Goal: Task Accomplishment & Management: Manage account settings

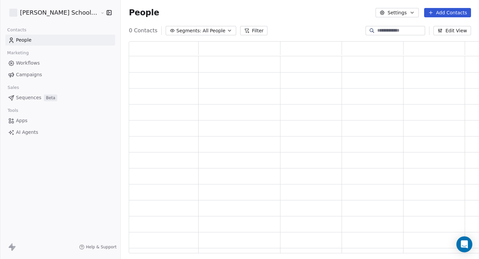
scroll to position [207, 360]
click at [43, 74] on link "Campaigns" at bounding box center [60, 74] width 110 height 11
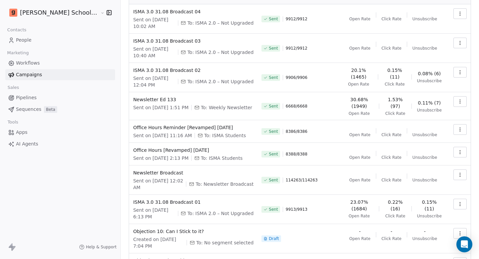
scroll to position [97, 0]
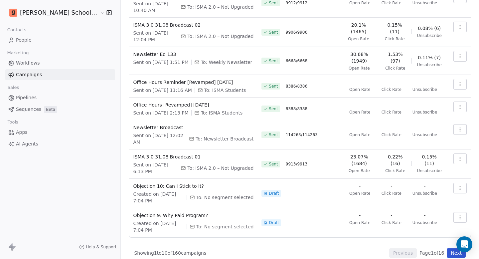
click at [447, 248] on button "Next" at bounding box center [456, 252] width 19 height 9
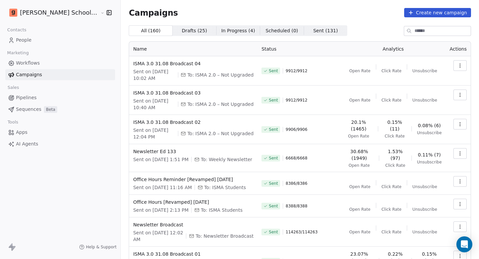
scroll to position [98, 0]
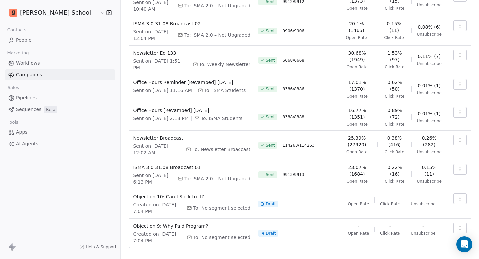
click at [448, 258] on button "Next" at bounding box center [456, 263] width 19 height 9
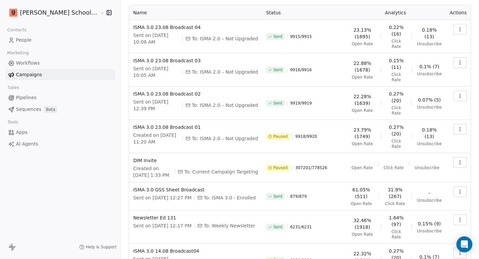
scroll to position [38, 0]
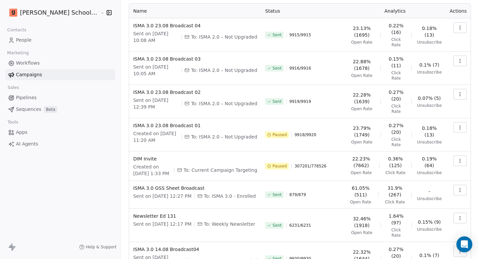
click at [457, 158] on icon "button" at bounding box center [459, 160] width 5 height 5
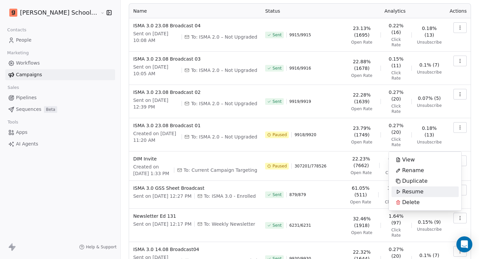
click at [417, 192] on span "Resume" at bounding box center [412, 192] width 21 height 8
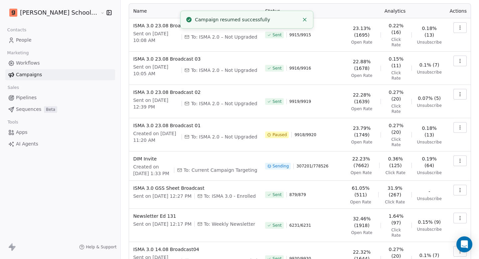
click at [34, 37] on link "People" at bounding box center [60, 40] width 110 height 11
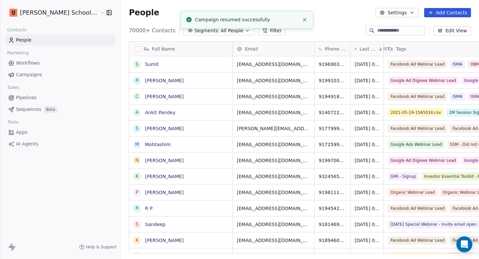
scroll to position [223, 376]
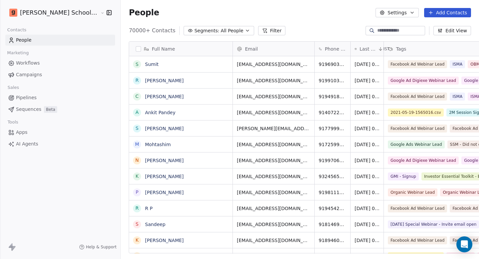
click at [413, 15] on icon "button" at bounding box center [411, 12] width 5 height 5
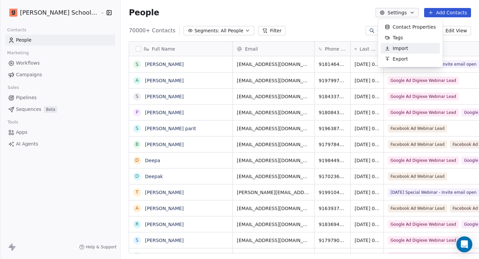
click at [404, 53] on div "Import" at bounding box center [396, 48] width 31 height 11
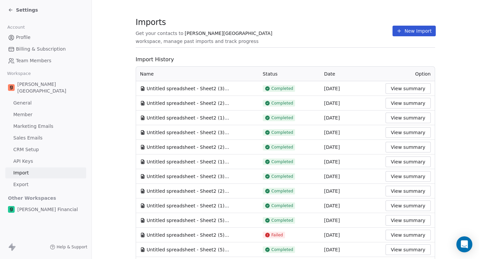
click at [409, 35] on button "New Import" at bounding box center [413, 31] width 43 height 11
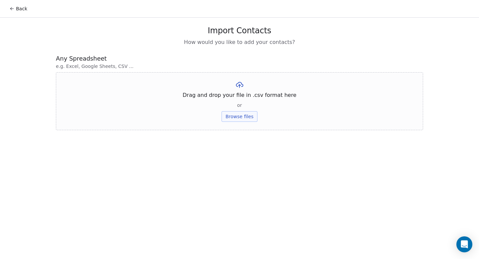
click at [254, 114] on button "Browse files" at bounding box center [239, 116] width 36 height 11
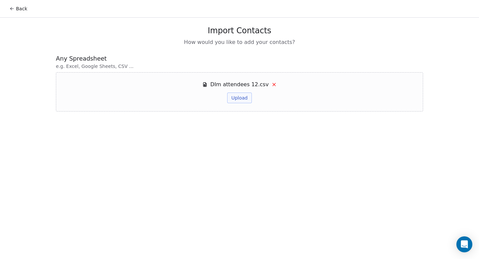
click at [234, 103] on div "DIm attendees 12.csv Upload" at bounding box center [239, 91] width 367 height 39
click at [238, 99] on button "Upload" at bounding box center [239, 97] width 24 height 11
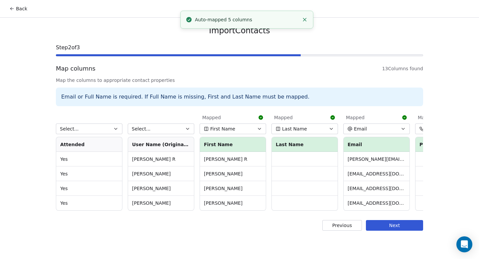
click at [241, 123] on button "First Name" at bounding box center [233, 128] width 67 height 11
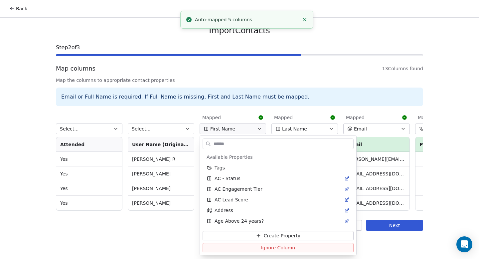
scroll to position [343, 0]
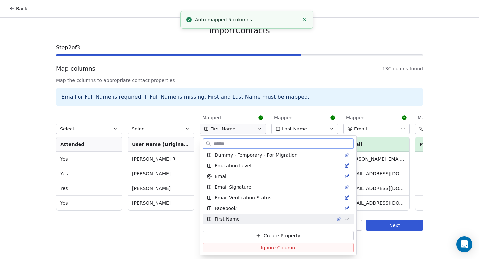
click at [238, 247] on button "Ignore Column" at bounding box center [278, 247] width 151 height 9
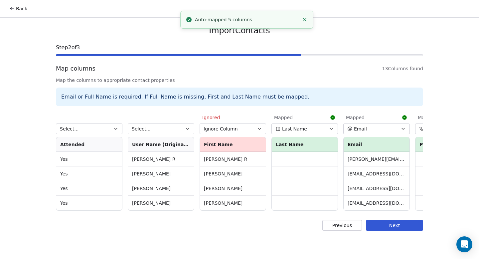
click at [319, 126] on button "Last Name" at bounding box center [304, 128] width 67 height 11
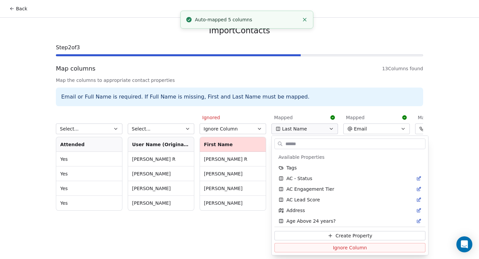
scroll to position [747, 0]
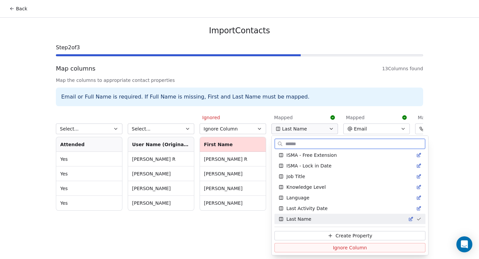
click at [313, 251] on button "Ignore Column" at bounding box center [349, 247] width 151 height 9
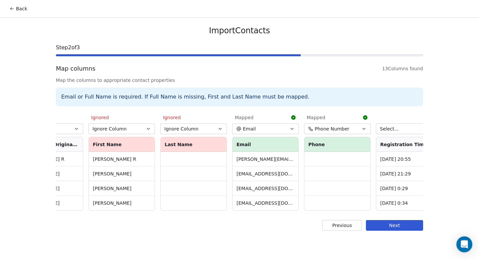
scroll to position [0, 117]
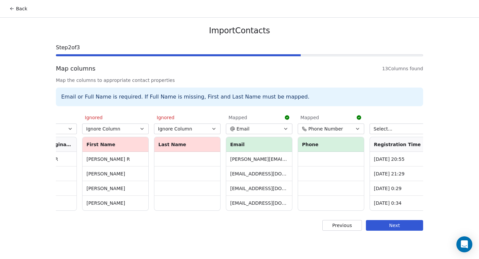
click at [326, 122] on div "Mapped" at bounding box center [331, 117] width 67 height 12
click at [326, 127] on span "Phone Number" at bounding box center [325, 128] width 35 height 7
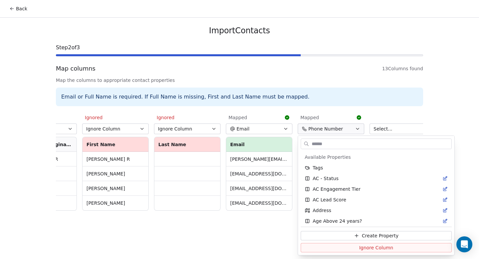
scroll to position [1066, 0]
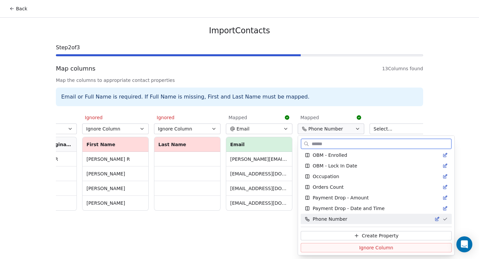
click at [324, 246] on button "Ignore Column" at bounding box center [376, 247] width 151 height 9
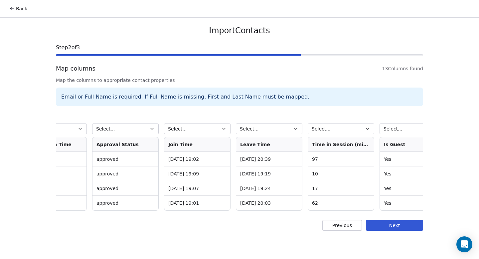
scroll to position [0, 561]
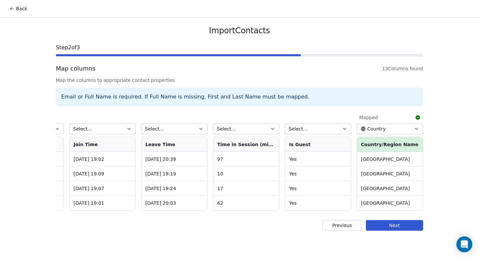
click at [374, 129] on span "Country" at bounding box center [376, 128] width 19 height 7
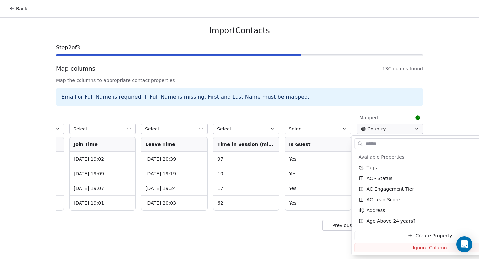
scroll to position [119, 0]
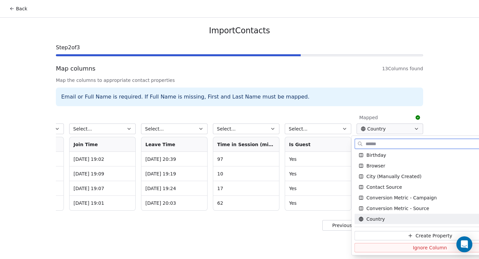
click at [378, 250] on button "Ignore Column" at bounding box center [429, 247] width 151 height 9
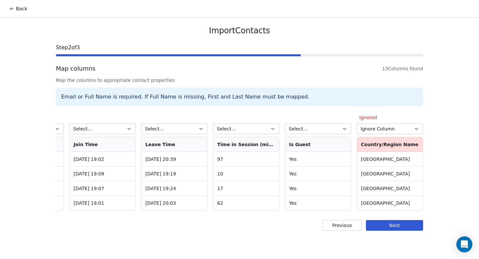
click at [390, 230] on button "Next" at bounding box center [394, 225] width 57 height 11
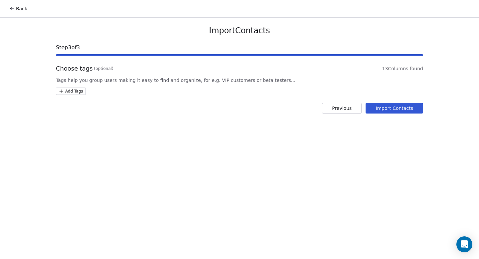
click at [74, 92] on html "Back Import Contacts Step 3 of 3 Choose tags (optional) 13 Columns found Tags h…" at bounding box center [239, 129] width 479 height 259
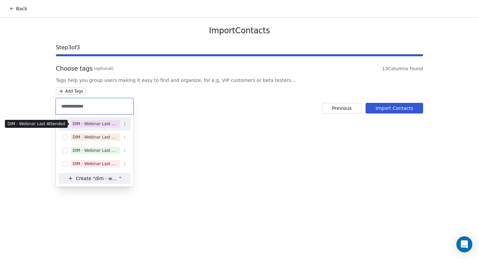
type input "**********"
click at [107, 123] on div "DIM - Webinar Last Attended" at bounding box center [95, 124] width 46 height 6
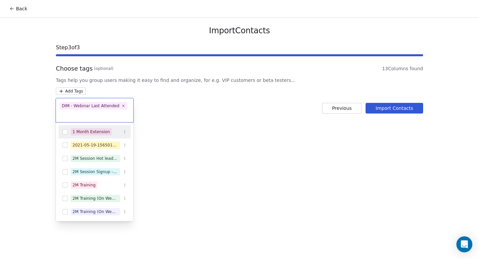
click at [194, 165] on html "Back Import Contacts Step 3 of 3 Choose tags (optional) 13 Columns found Tags h…" at bounding box center [239, 129] width 479 height 259
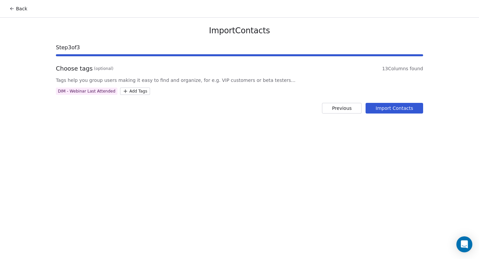
click at [401, 108] on button "Import Contacts" at bounding box center [394, 108] width 58 height 11
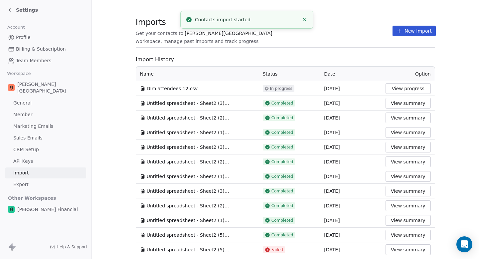
click at [411, 30] on button "New Import" at bounding box center [413, 31] width 43 height 11
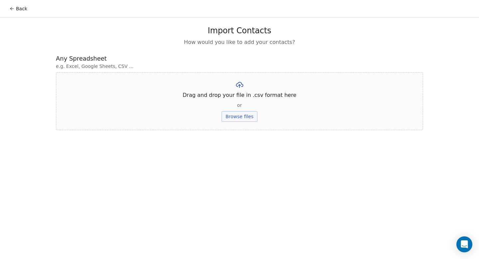
click at [250, 115] on button "Browse files" at bounding box center [239, 116] width 36 height 11
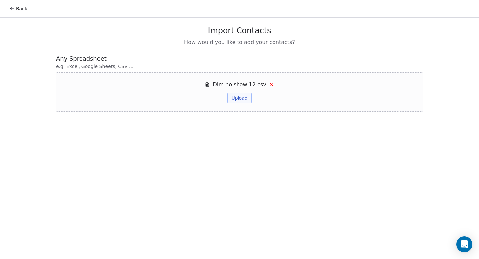
click at [243, 93] on button "Upload" at bounding box center [239, 97] width 24 height 11
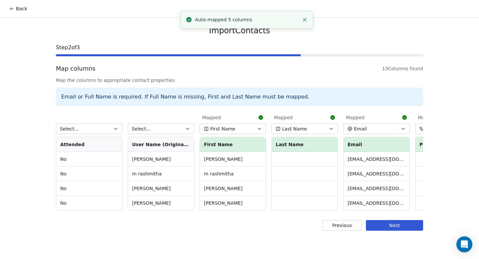
click at [234, 128] on button "First Name" at bounding box center [233, 128] width 67 height 11
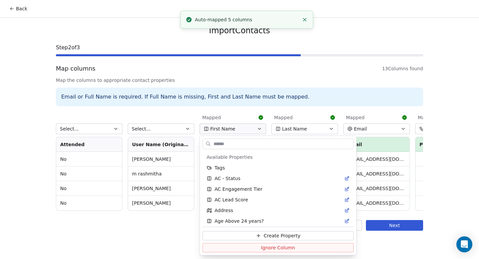
scroll to position [343, 0]
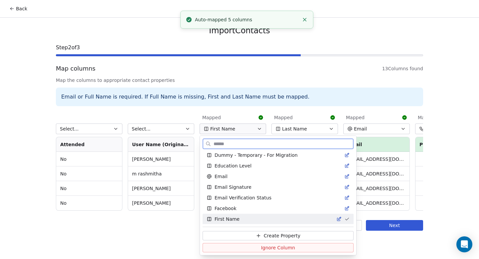
click at [237, 248] on button "Ignore Column" at bounding box center [278, 247] width 151 height 9
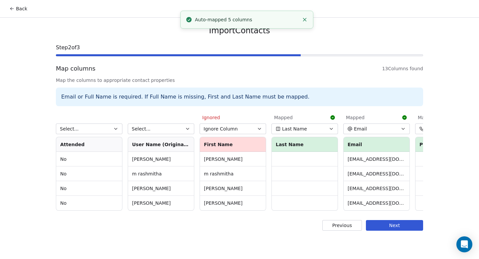
click at [307, 129] on button "Last Name" at bounding box center [304, 128] width 67 height 11
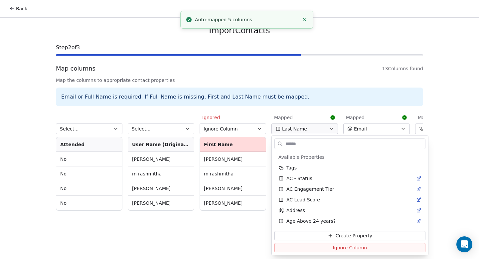
scroll to position [747, 0]
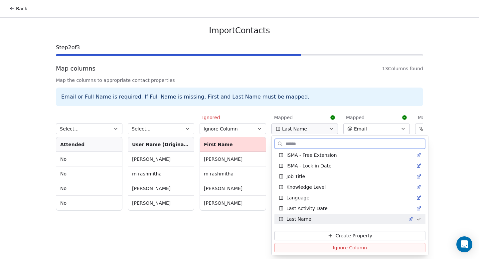
click at [306, 248] on button "Ignore Column" at bounding box center [349, 247] width 151 height 9
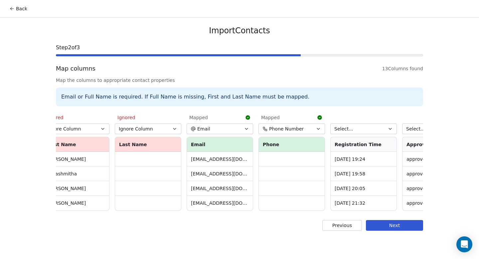
scroll to position [0, 162]
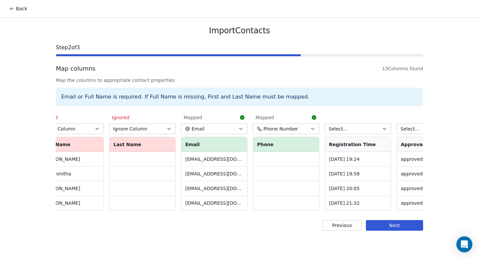
click at [288, 130] on span "Phone Number" at bounding box center [280, 128] width 35 height 7
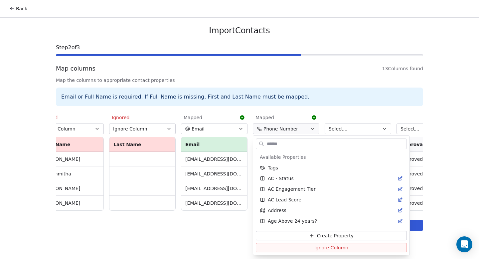
scroll to position [1066, 0]
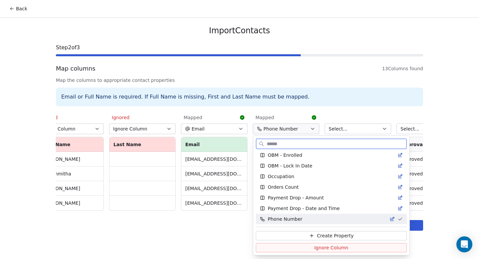
click at [283, 249] on button "Ignore Column" at bounding box center [331, 247] width 151 height 9
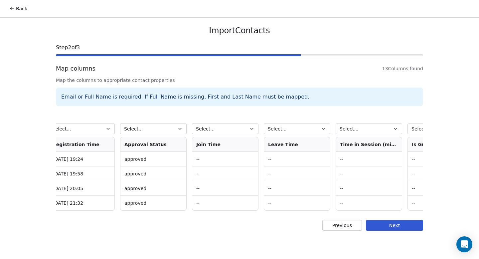
scroll to position [0, 561]
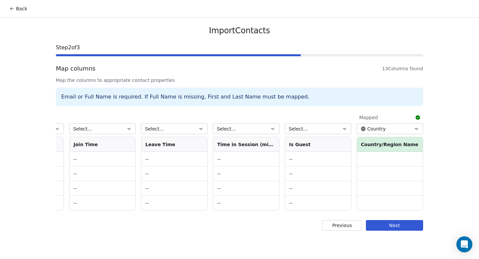
click at [371, 127] on span "Country" at bounding box center [376, 128] width 19 height 7
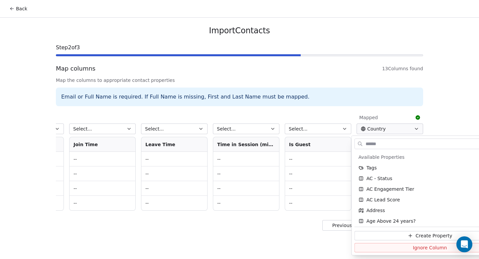
scroll to position [119, 0]
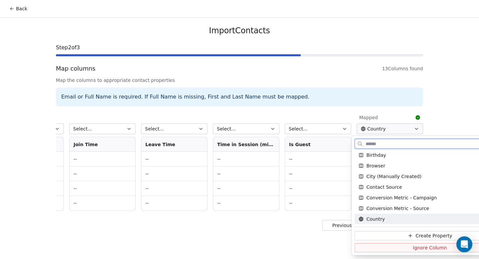
click at [365, 249] on button "Ignore Column" at bounding box center [429, 247] width 151 height 9
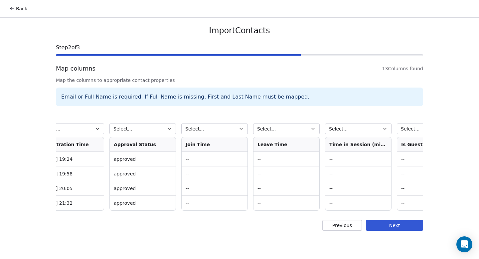
scroll to position [0, 382]
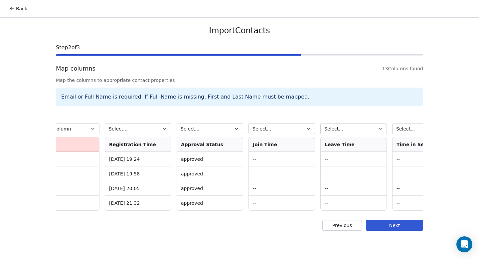
click at [396, 230] on button "Next" at bounding box center [394, 225] width 57 height 11
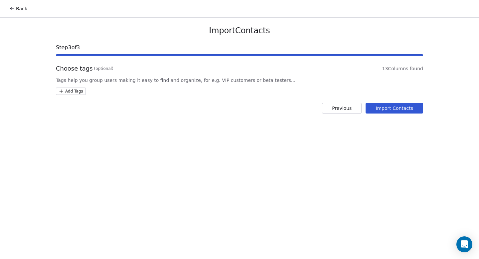
click at [74, 90] on html "Back Import Contacts Step 3 of 3 Choose tags (optional) 13 Columns found Tags h…" at bounding box center [239, 129] width 479 height 259
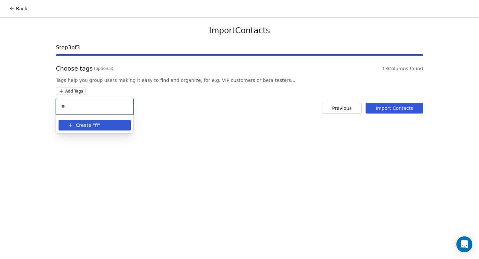
type input "*"
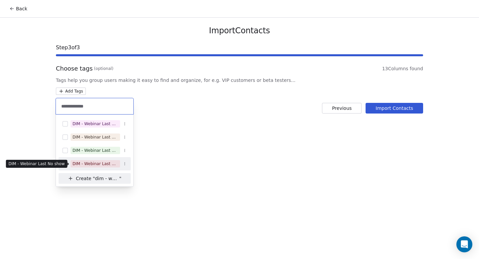
type input "**********"
click at [103, 163] on div "DIM - Webinar Last No show" at bounding box center [95, 164] width 46 height 6
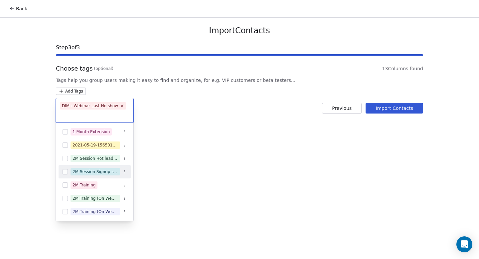
click at [206, 188] on html "Back Import Contacts Step 3 of 3 Choose tags (optional) 13 Columns found Tags h…" at bounding box center [239, 129] width 479 height 259
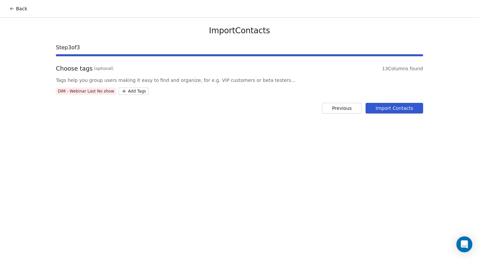
click at [395, 110] on button "Import Contacts" at bounding box center [394, 108] width 58 height 11
